Goal: Check status: Check status

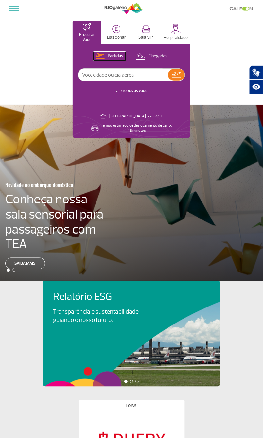
click at [113, 55] on p "Partidas" at bounding box center [116, 56] width 16 height 6
click at [131, 76] on input "text" at bounding box center [123, 75] width 90 height 12
type input "american"
click at [175, 76] on img at bounding box center [176, 75] width 9 height 6
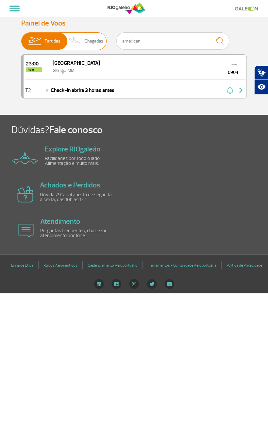
click at [45, 41] on span "Partidas" at bounding box center [53, 41] width 16 height 17
click at [21, 38] on input "Partidas Chegadas" at bounding box center [21, 38] width 0 height 0
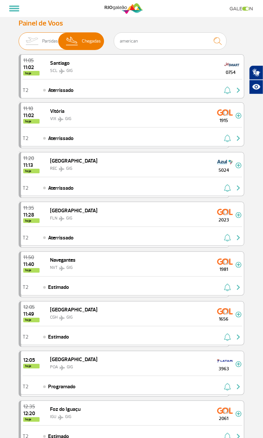
click at [45, 41] on span "Partidas" at bounding box center [50, 41] width 16 height 17
click at [19, 38] on input "Partidas Chegadas" at bounding box center [19, 38] width 0 height 0
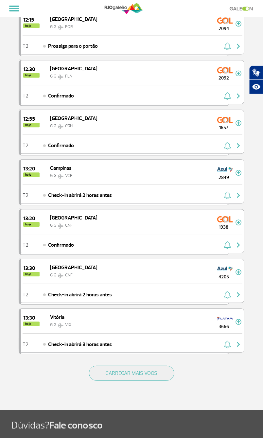
scroll to position [832, 0]
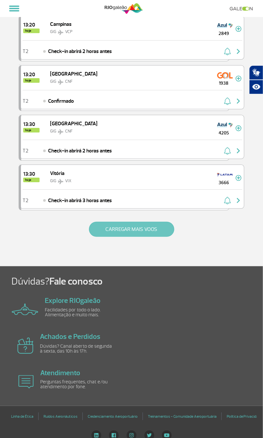
click at [162, 224] on button "CARREGAR MAIS VOOS" at bounding box center [131, 229] width 85 height 15
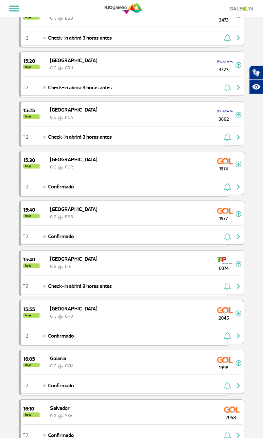
scroll to position [1812, 0]
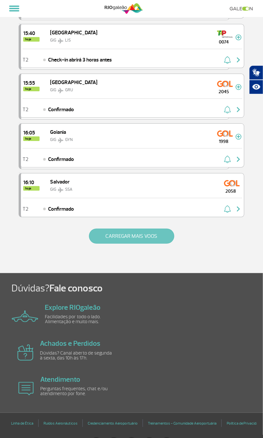
click at [159, 229] on button "CARREGAR MAIS VOOS" at bounding box center [131, 236] width 85 height 15
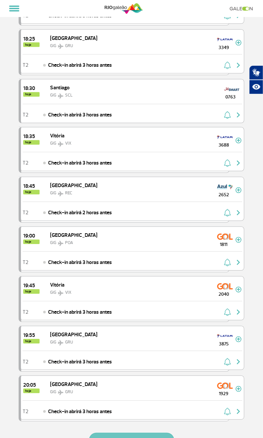
scroll to position [2796, 0]
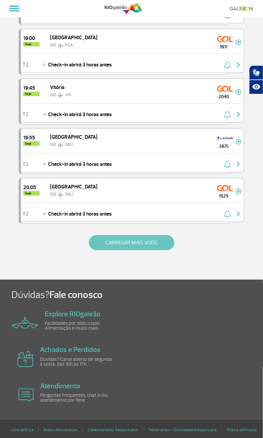
click at [156, 235] on button "CARREGAR MAIS VOOS" at bounding box center [131, 242] width 85 height 15
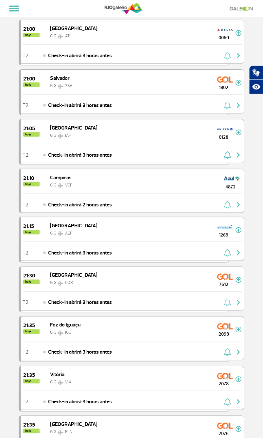
scroll to position [3680, 0]
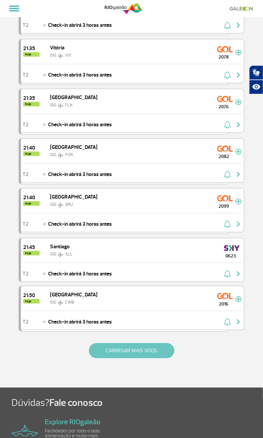
click at [141, 343] on button "CARREGAR MAIS VOOS" at bounding box center [131, 350] width 85 height 15
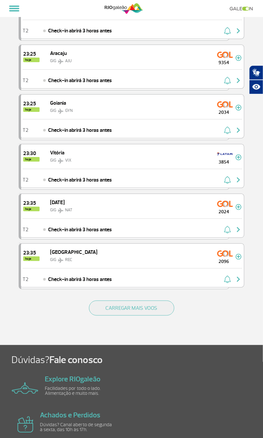
scroll to position [4727, 0]
